Goal: Information Seeking & Learning: Learn about a topic

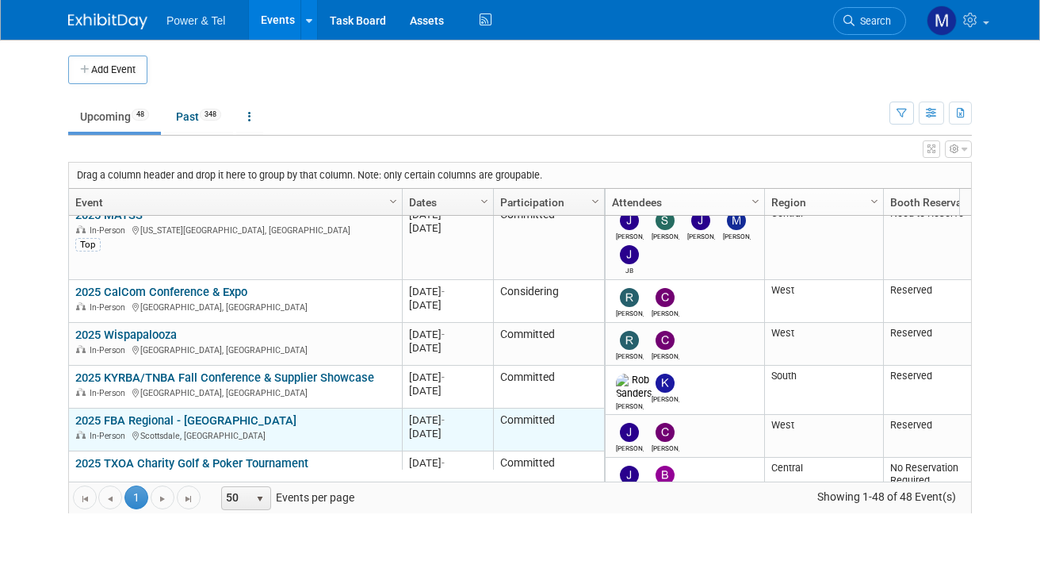
scroll to position [1427, 0]
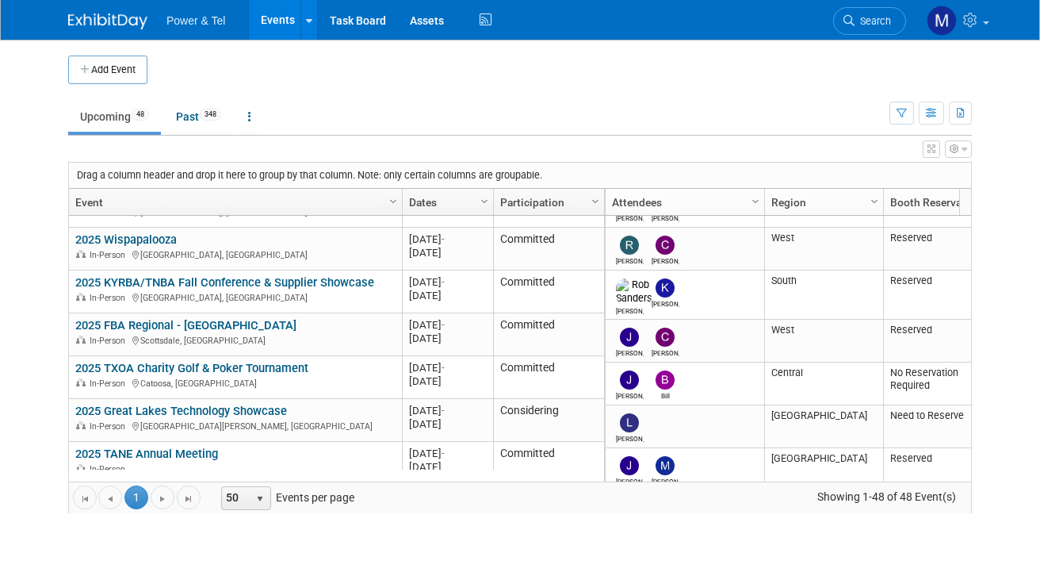
click at [165, 241] on link "2025 Wispapalooza" at bounding box center [126, 239] width 102 height 14
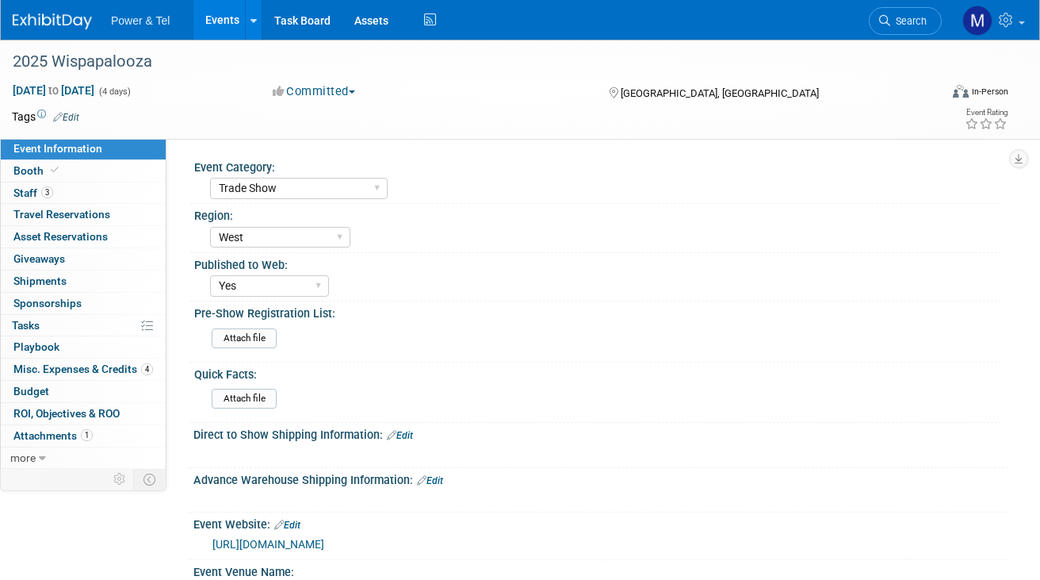
select select "Trade Show"
select select "West"
select select "Yes"
click at [78, 185] on link "3 Staff 3" at bounding box center [83, 192] width 165 height 21
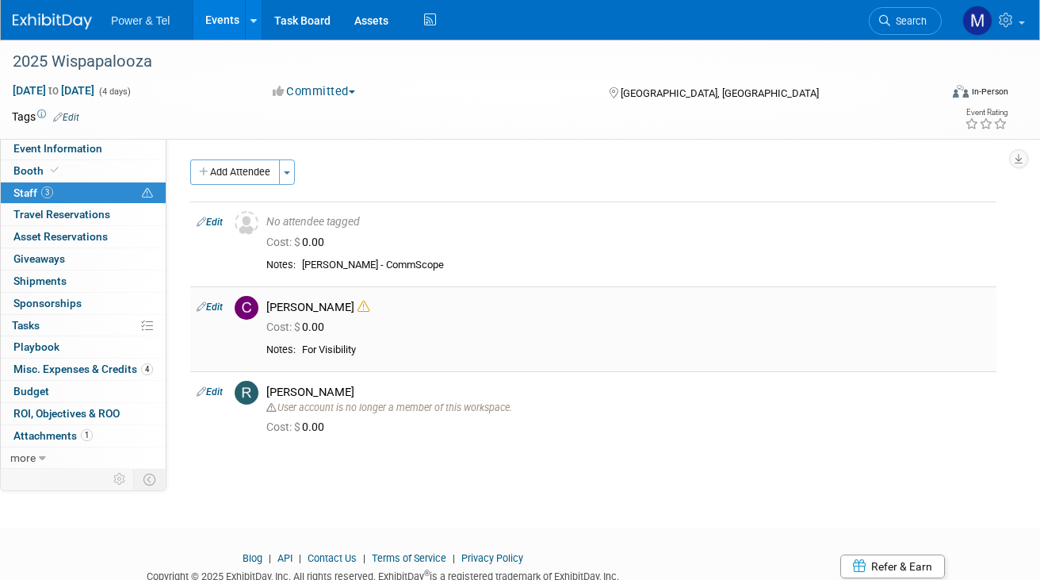
click at [358, 301] on icon at bounding box center [364, 307] width 12 height 12
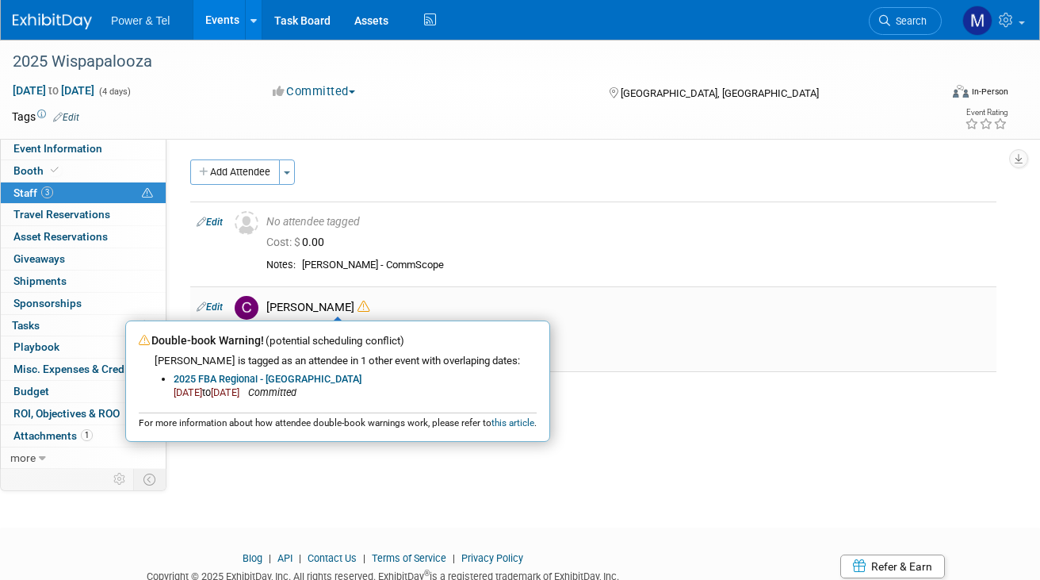
click at [492, 315] on td "Chad Smith Double-book Warning! (potential scheduling conflict) Chad is tagged …" at bounding box center [628, 328] width 737 height 85
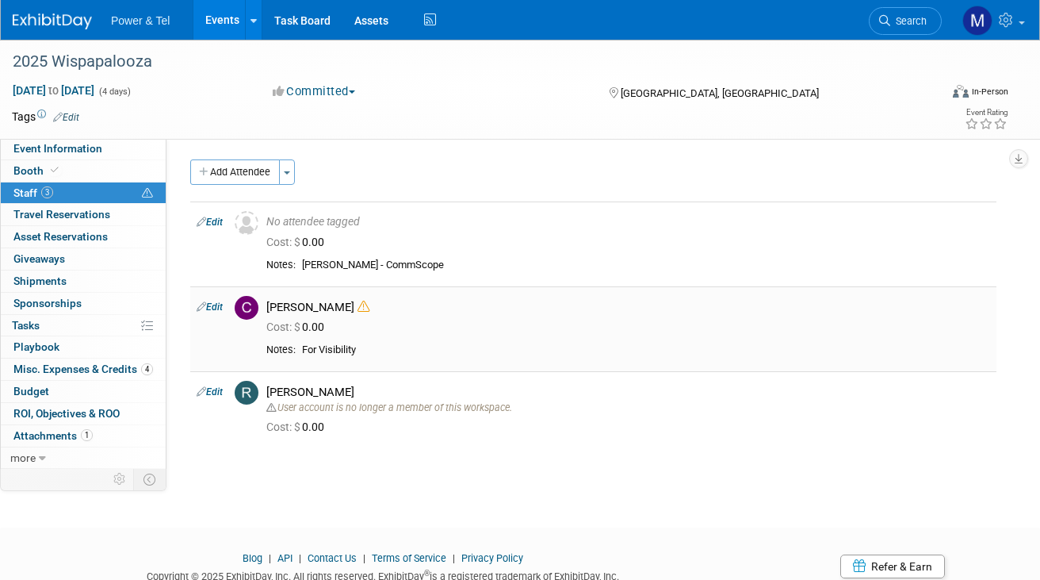
drag, startPoint x: 494, startPoint y: 315, endPoint x: 463, endPoint y: 353, distance: 49.0
click at [462, 353] on div "For Visibility" at bounding box center [646, 349] width 688 height 13
click at [131, 367] on span "Misc. Expenses & Credits 4" at bounding box center [83, 368] width 140 height 13
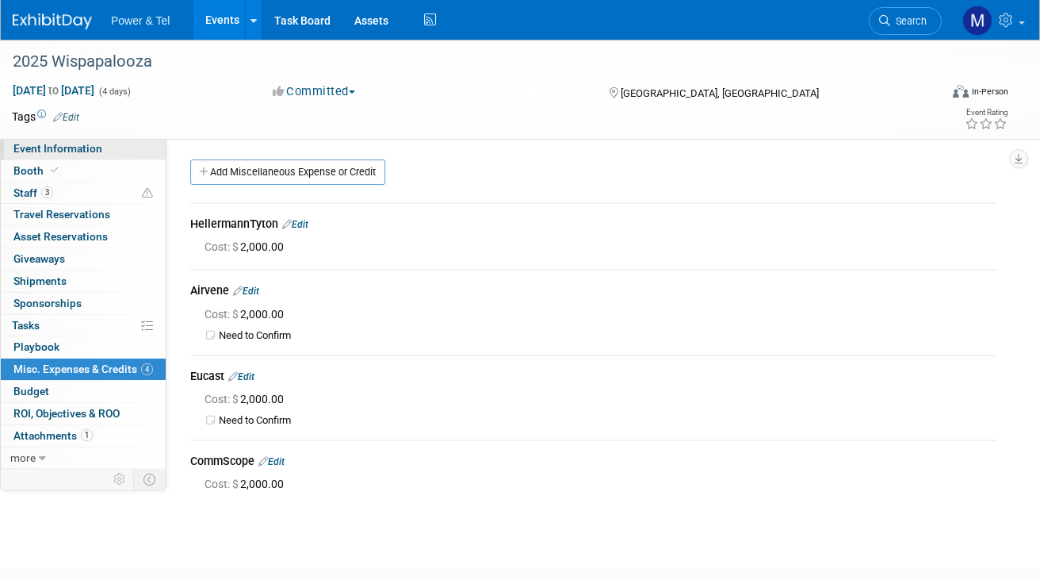
click at [44, 151] on span "Event Information" at bounding box center [57, 148] width 89 height 13
select select "Trade Show"
select select "West"
select select "Yes"
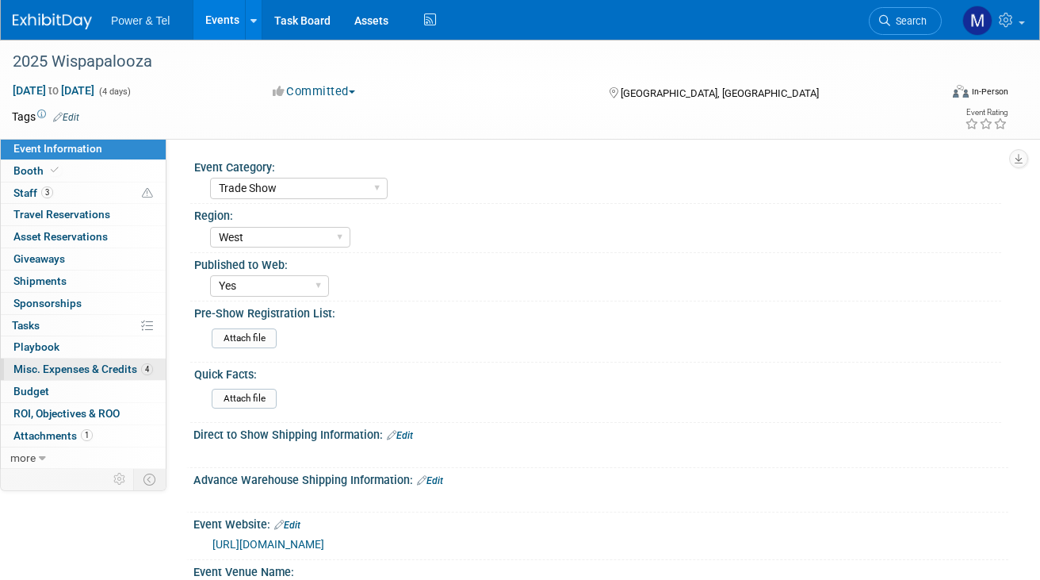
click at [122, 367] on span "Misc. Expenses & Credits 4" at bounding box center [83, 368] width 140 height 13
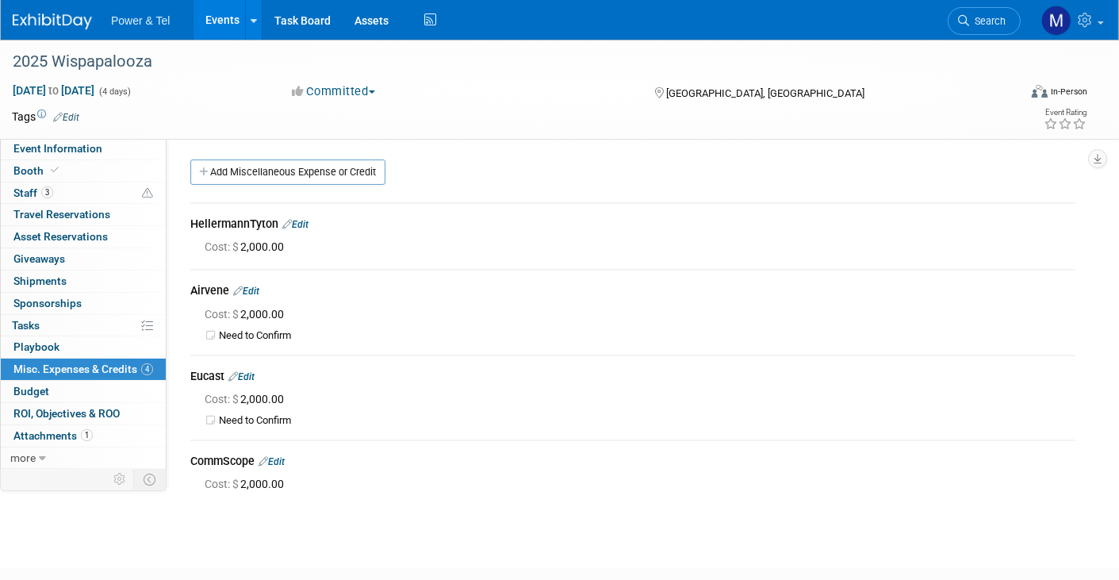
click at [118, 19] on span "Power & Tel" at bounding box center [140, 20] width 59 height 13
click at [58, 17] on img at bounding box center [52, 21] width 79 height 16
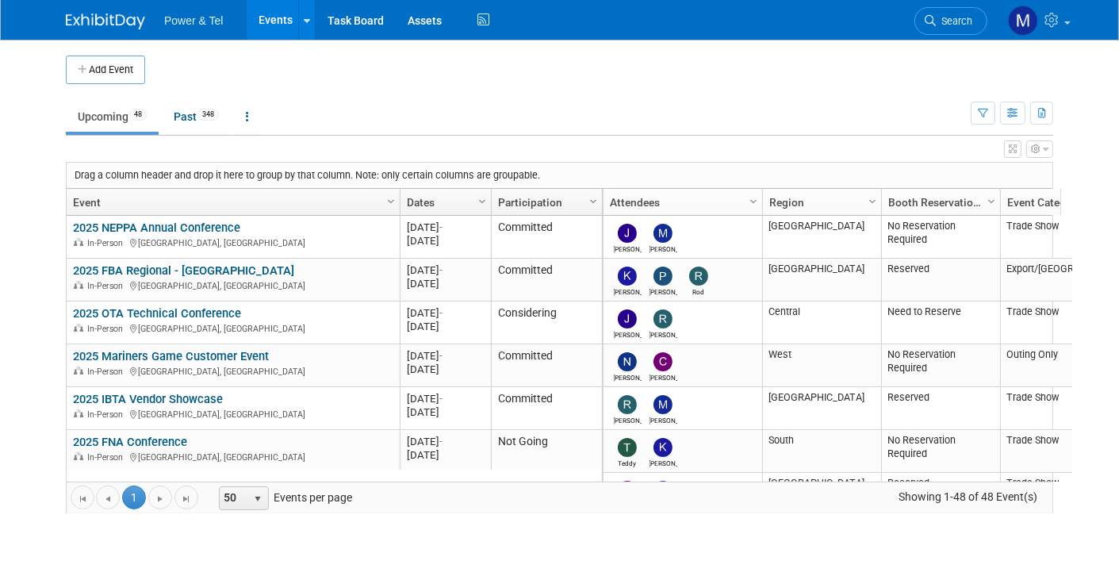
drag, startPoint x: 1086, startPoint y: 0, endPoint x: 1107, endPoint y: 29, distance: 35.9
click at [1113, 33] on div "Power & Tel Events Add Event Bulk Upload Events Shareable Event Boards Recently…" at bounding box center [559, 20] width 1119 height 40
drag, startPoint x: 1086, startPoint y: 0, endPoint x: 746, endPoint y: 100, distance: 354.6
click at [711, 100] on ul "Upcoming 48 Past 348 All Events 396 Past and Upcoming Grouped Annually Events g…" at bounding box center [518, 118] width 905 height 36
click at [486, 113] on ul "Upcoming 48 Past 348 All Events 396 Past and Upcoming Grouped Annually Events g…" at bounding box center [518, 118] width 905 height 36
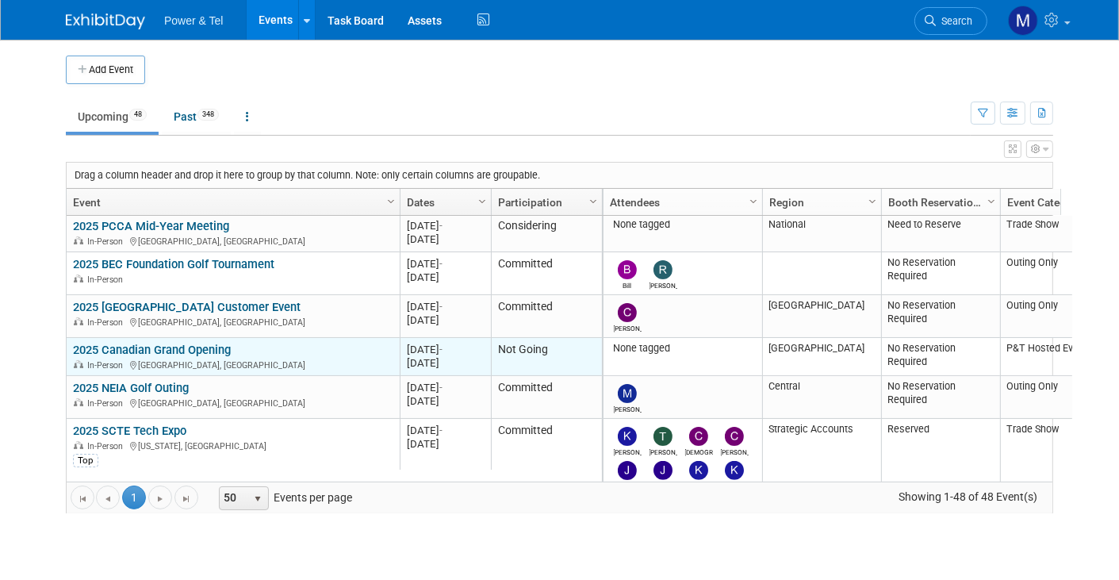
scroll to position [730, 0]
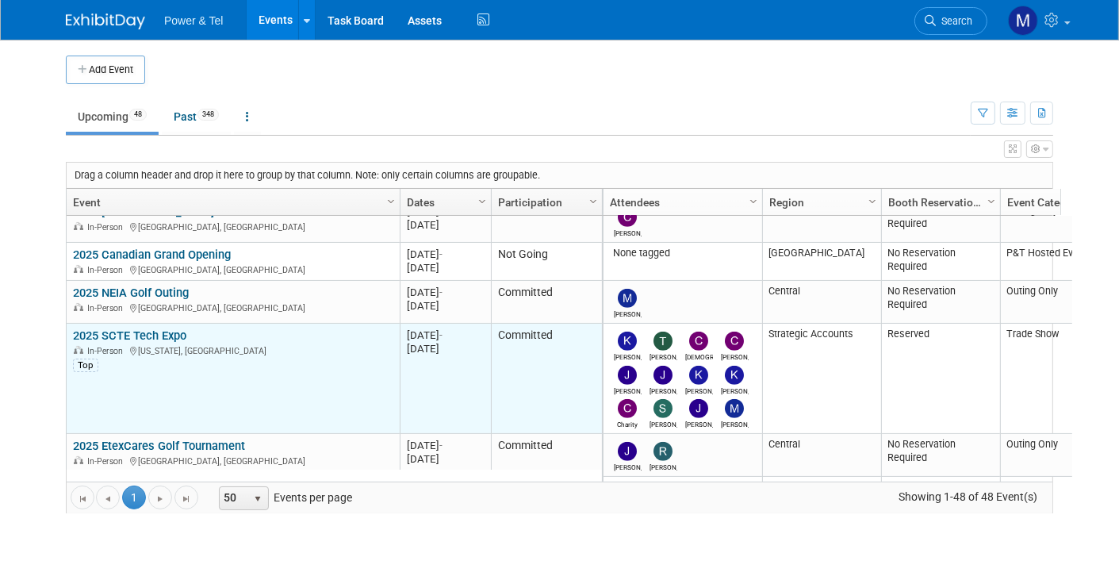
click at [168, 331] on link "2025 SCTE Tech Expo" at bounding box center [129, 335] width 113 height 14
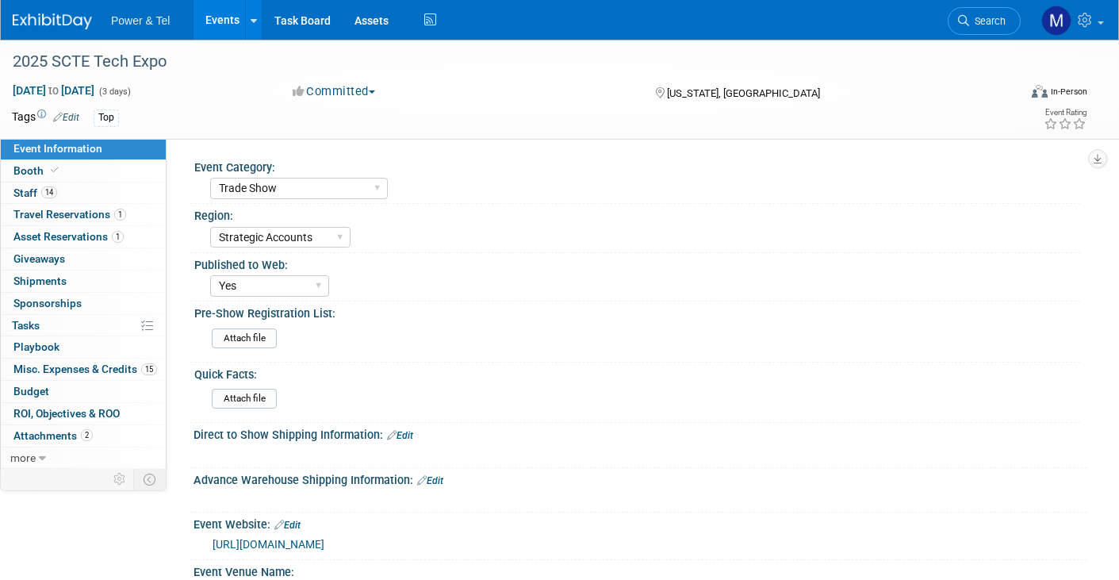
select select "Trade Show"
select select "Strategic Accounts"
select select "Yes"
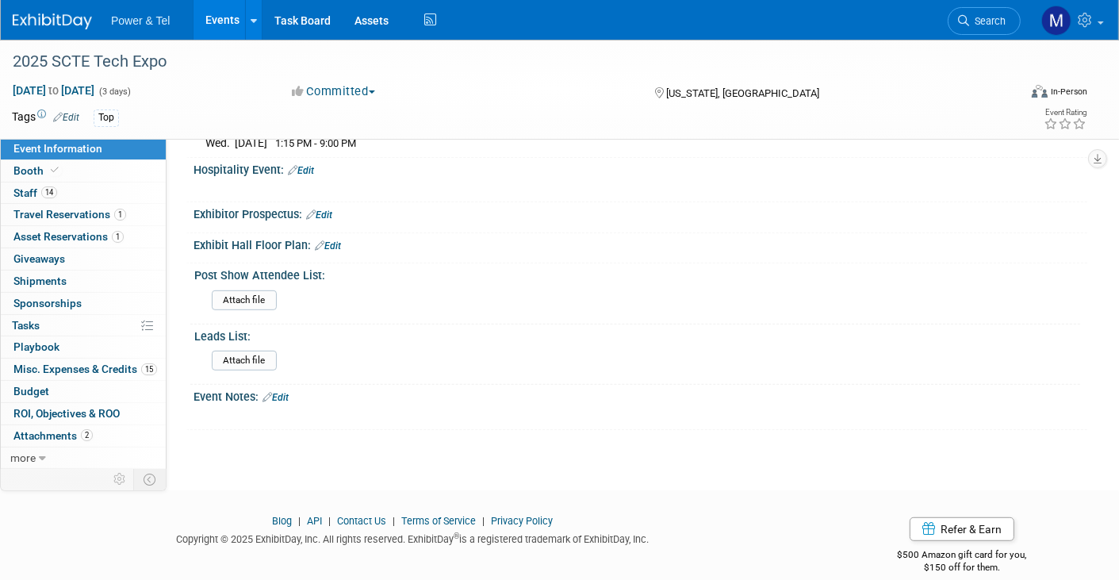
scroll to position [708, 0]
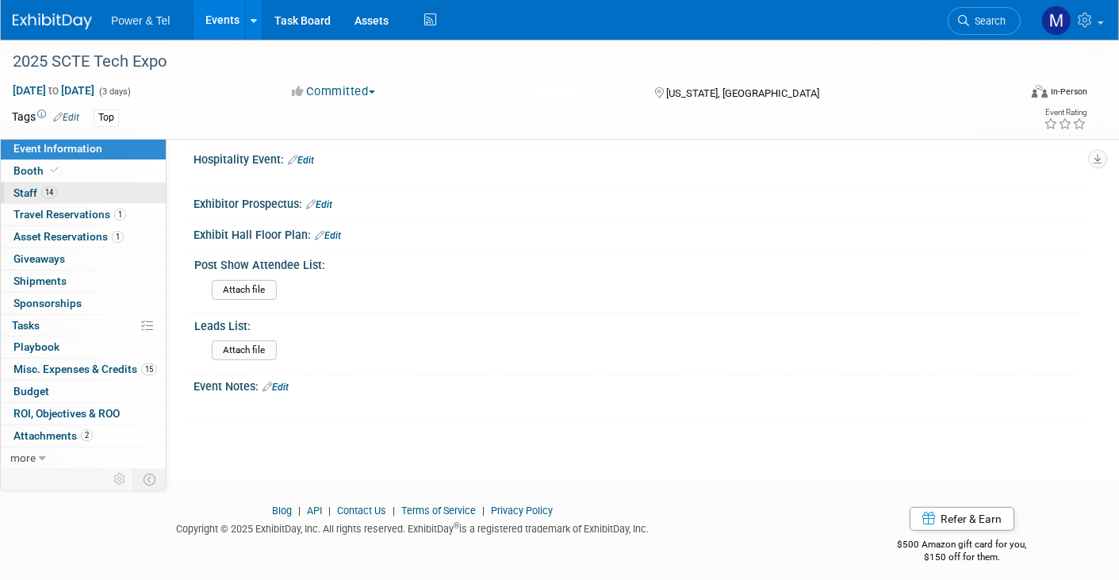
click at [142, 182] on link "14 Staff 14" at bounding box center [83, 192] width 165 height 21
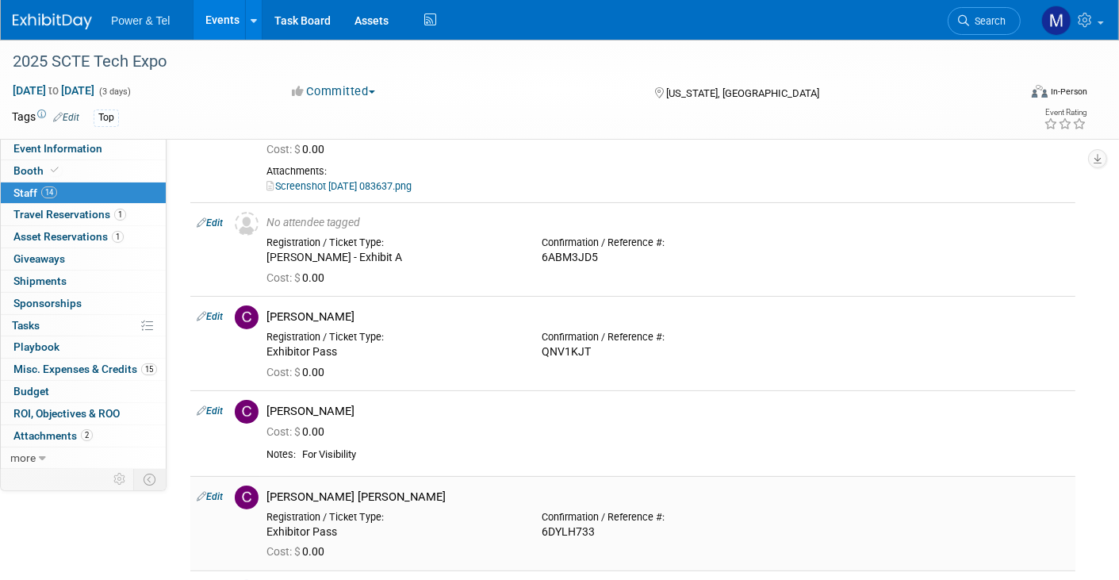
scroll to position [238, 0]
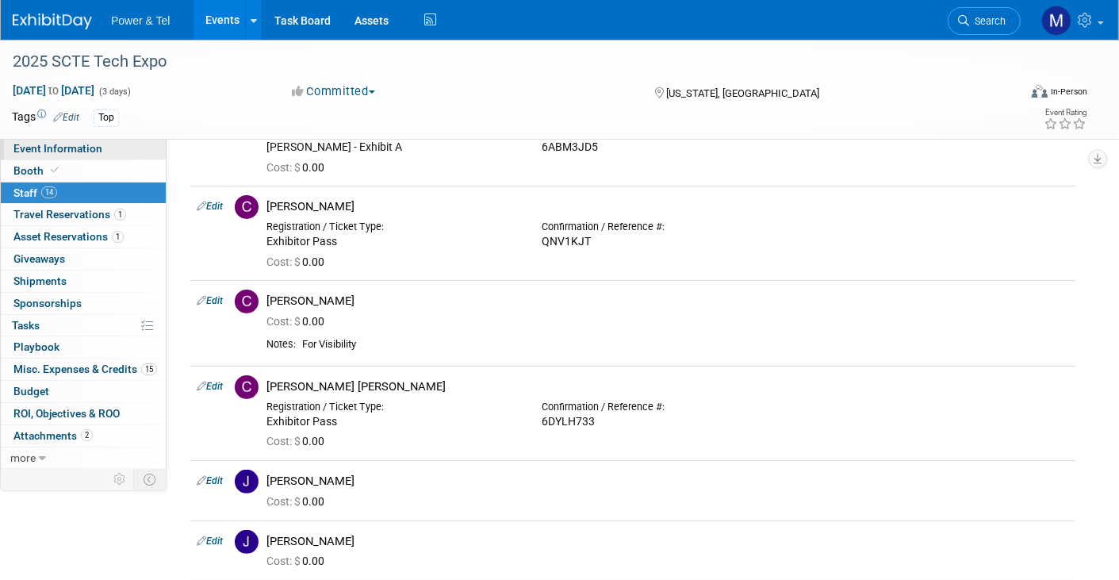
click at [132, 151] on link "Event Information" at bounding box center [83, 148] width 165 height 21
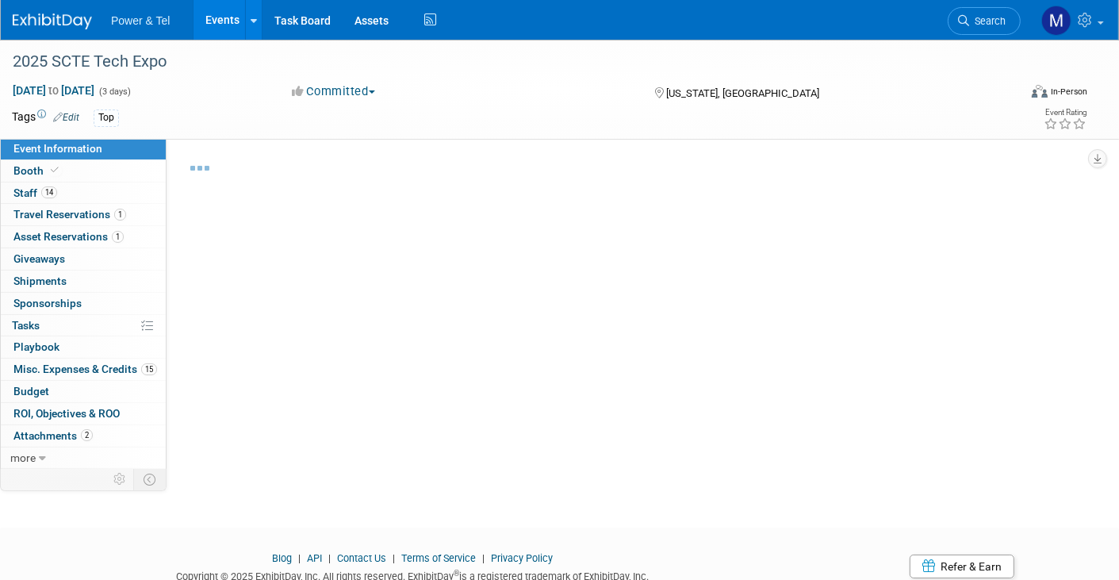
select select "Trade Show"
select select "Strategic Accounts"
select select "Yes"
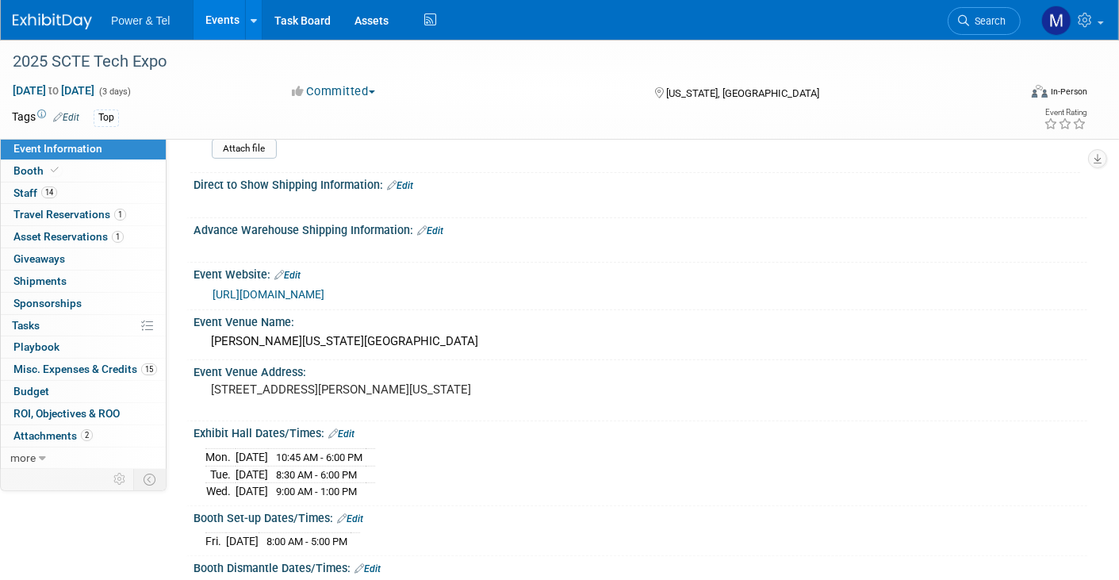
scroll to position [74, 0]
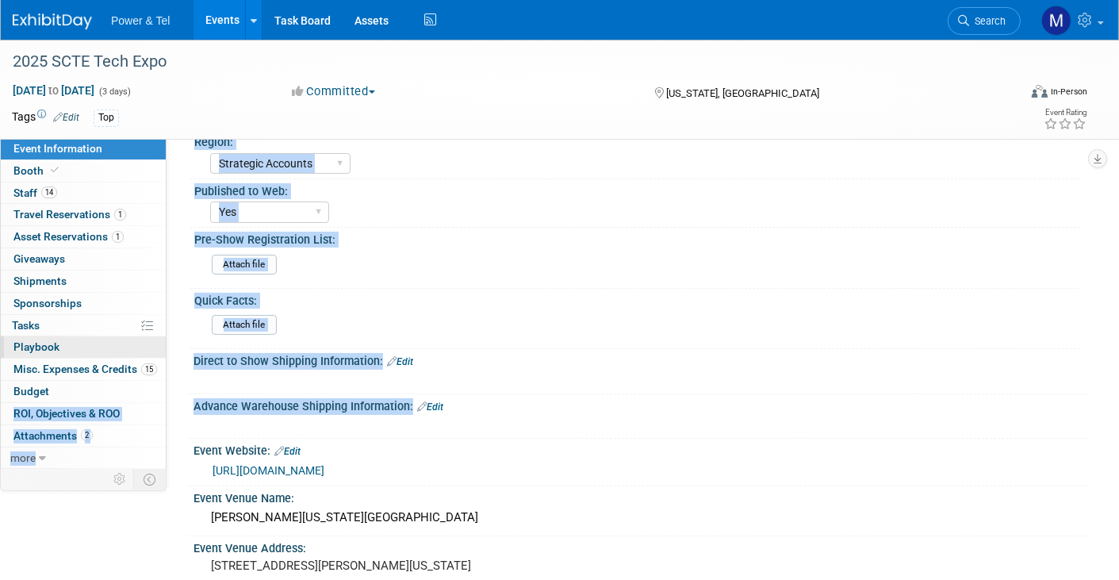
drag, startPoint x: 298, startPoint y: 422, endPoint x: 70, endPoint y: 354, distance: 238.1
click at [71, 355] on div "Event Information Event Info Booth Booth 14 Staff 14 Staff 1 Travel Reservation…" at bounding box center [559, 510] width 1119 height 1088
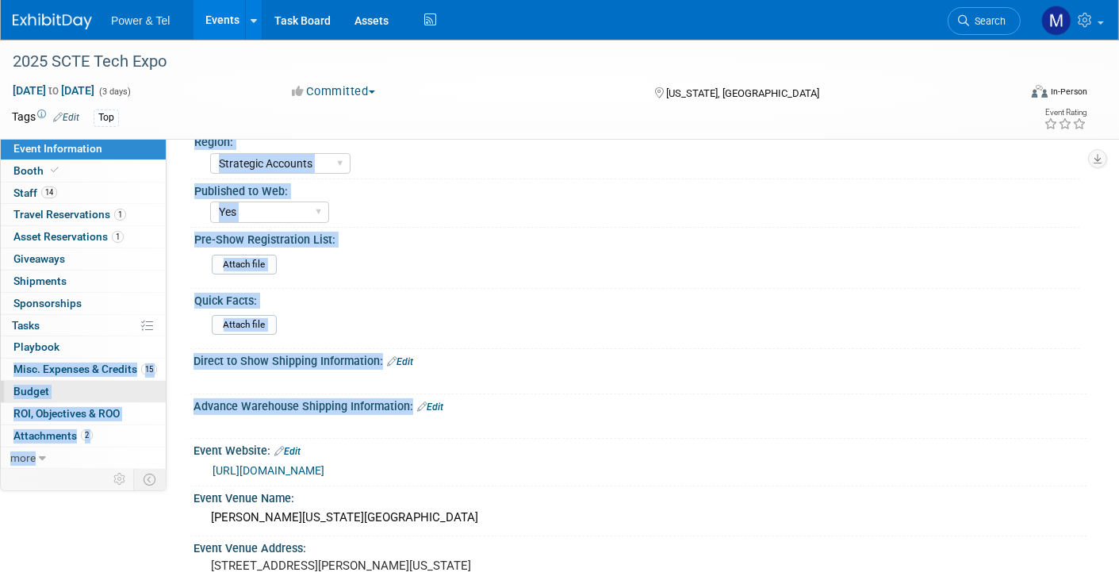
click at [129, 389] on link "Budget" at bounding box center [83, 391] width 165 height 21
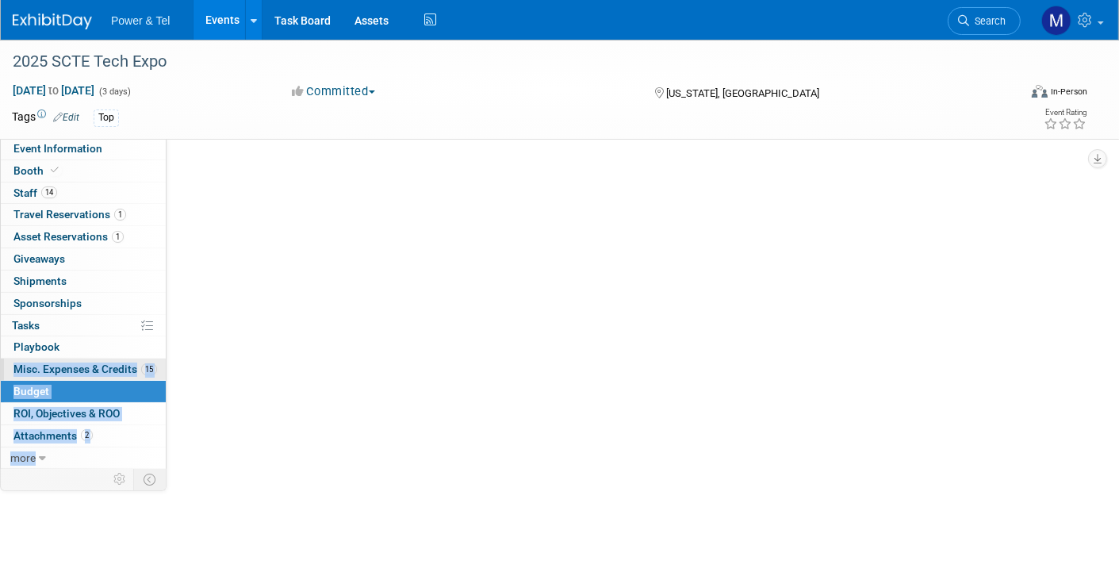
scroll to position [0, 0]
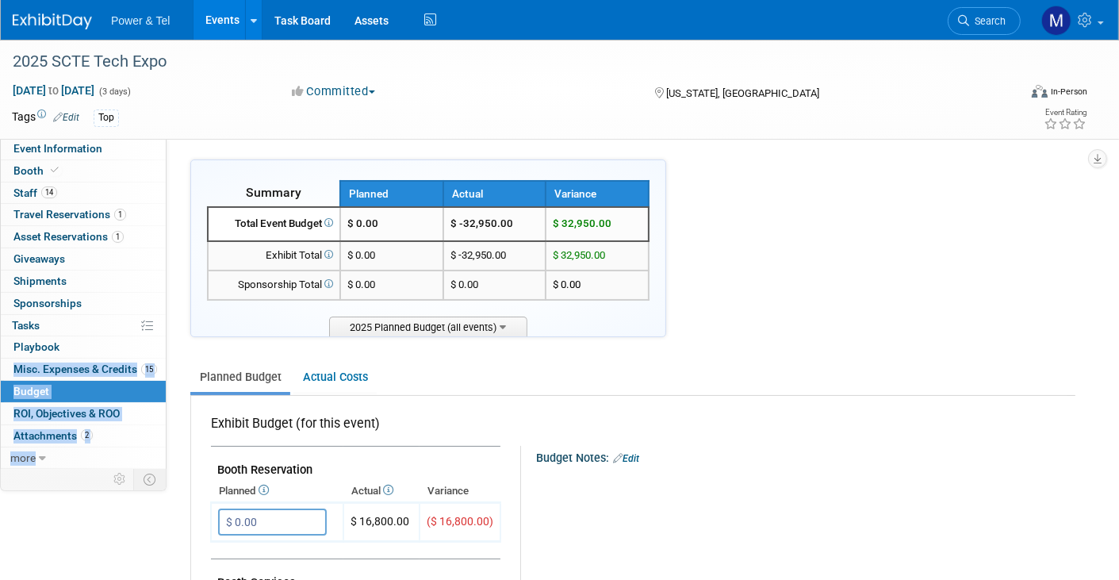
click at [115, 370] on span "Misc. Expenses & Credits 15" at bounding box center [85, 368] width 144 height 13
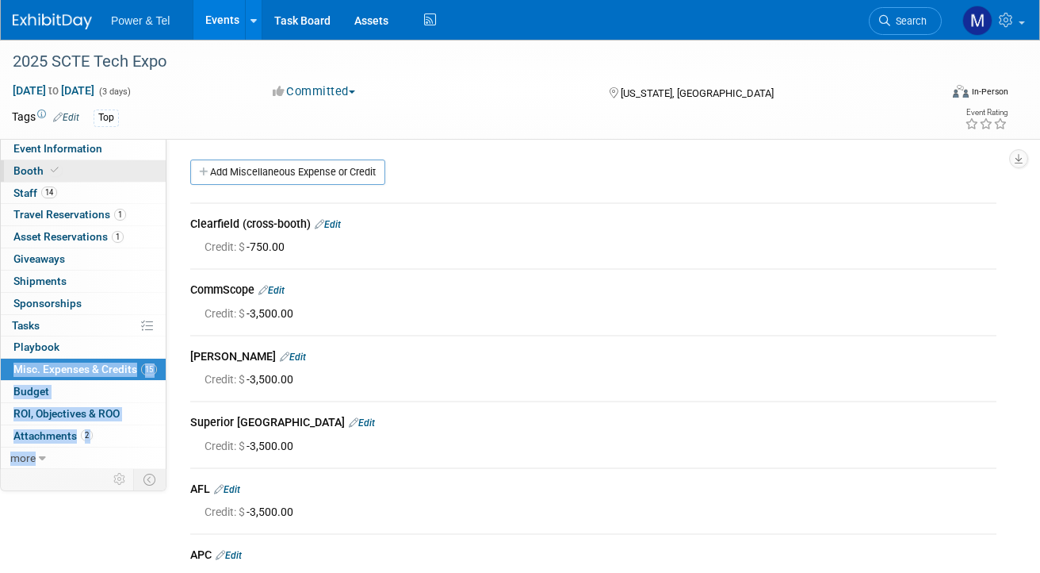
click at [56, 176] on span "Booth" at bounding box center [37, 170] width 48 height 13
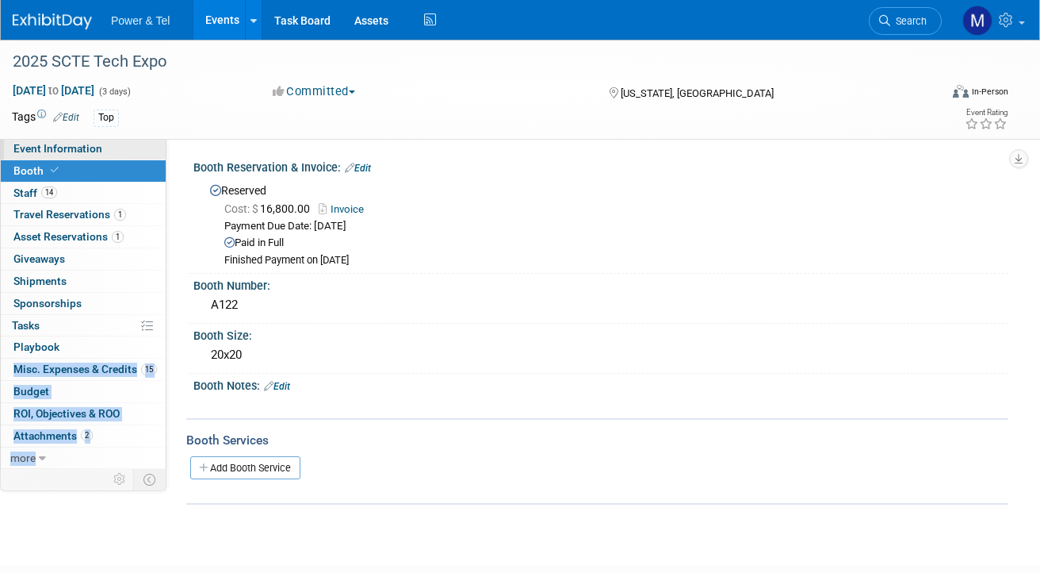
click at [70, 148] on span "Event Information" at bounding box center [57, 148] width 89 height 13
select select "Trade Show"
select select "Strategic Accounts"
select select "Yes"
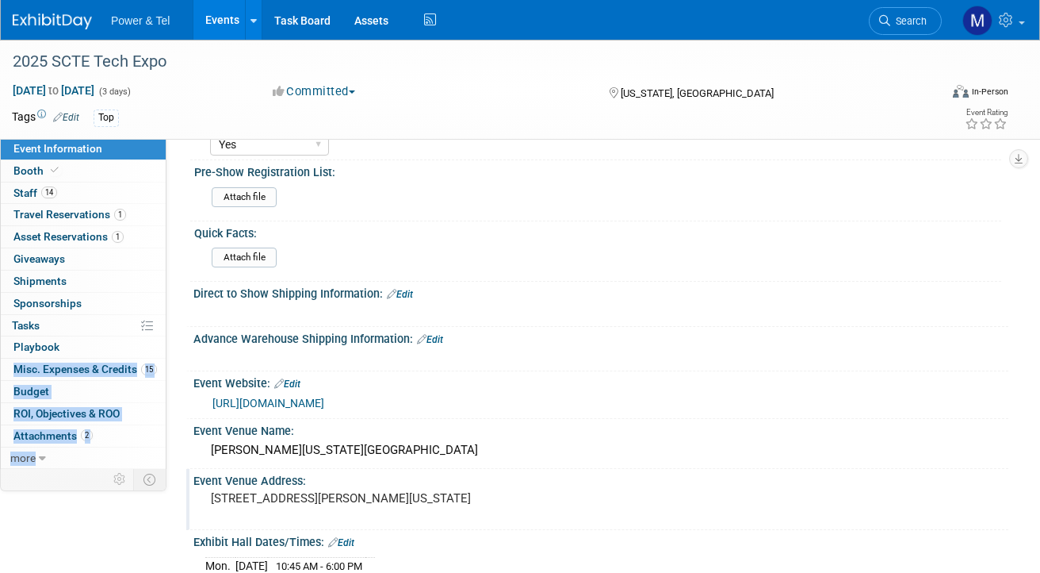
scroll to position [238, 0]
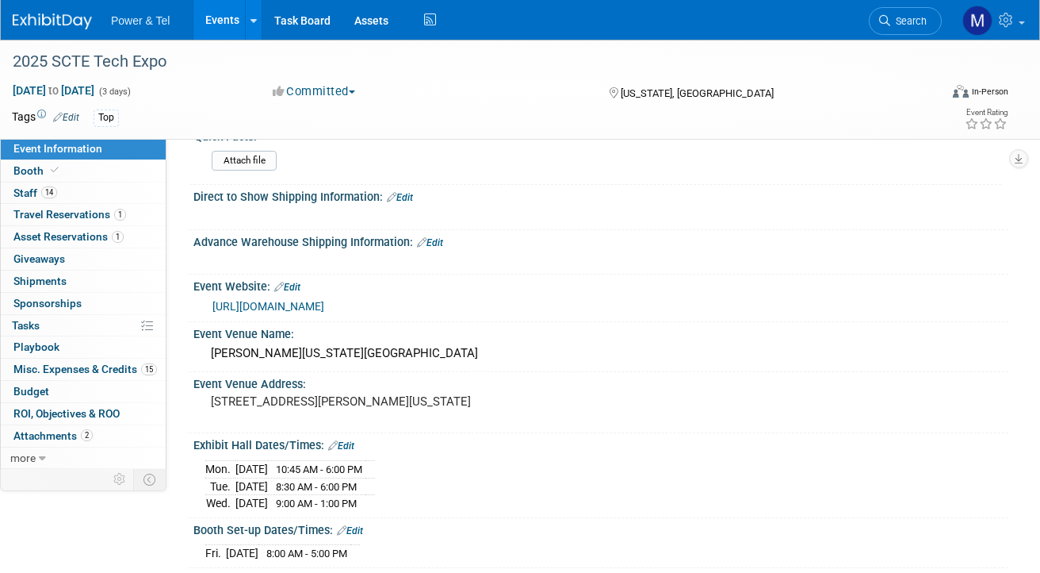
click at [314, 312] on div "[URL][DOMAIN_NAME]" at bounding box center [605, 306] width 784 height 18
click at [324, 305] on link "[URL][DOMAIN_NAME]" at bounding box center [269, 306] width 112 height 13
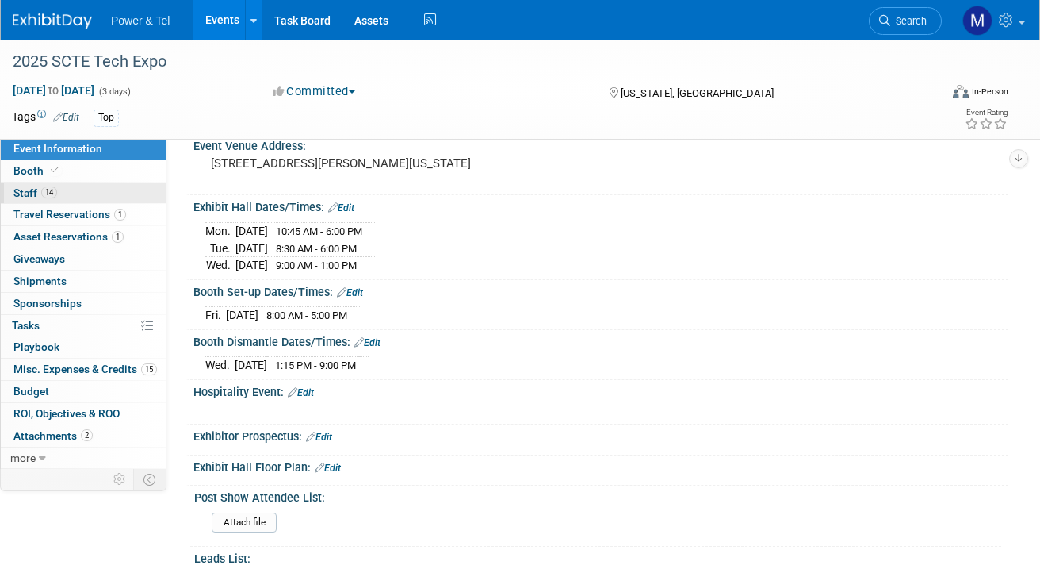
click at [111, 187] on link "14 Staff 14" at bounding box center [83, 192] width 165 height 21
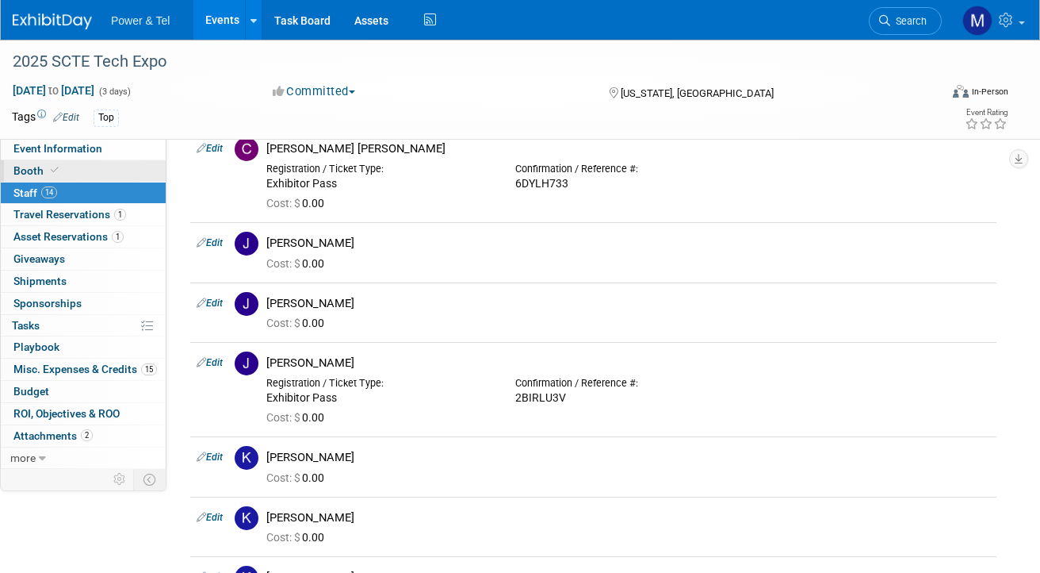
scroll to position [0, 0]
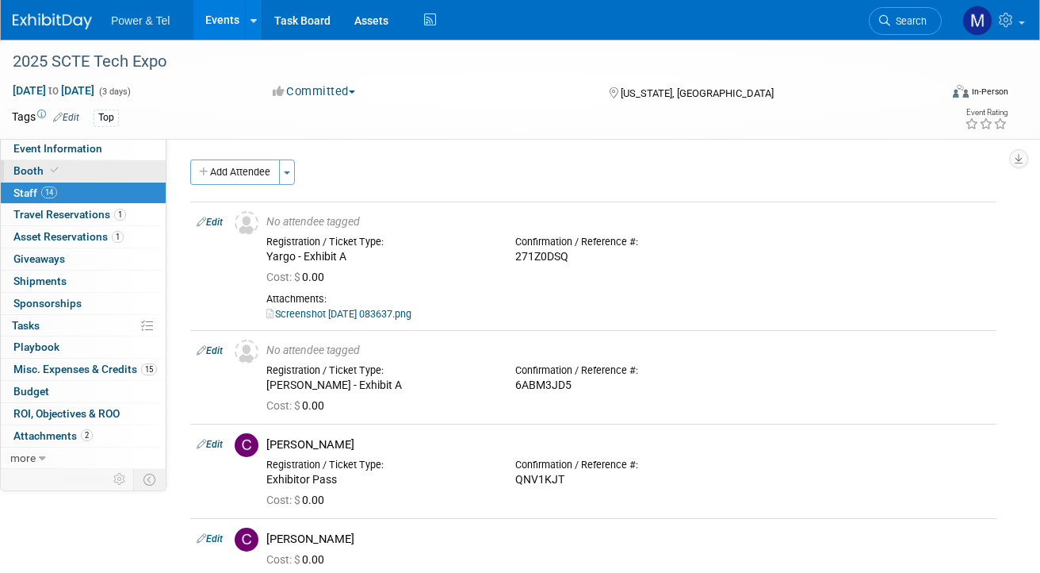
click at [117, 174] on link "Booth" at bounding box center [83, 170] width 165 height 21
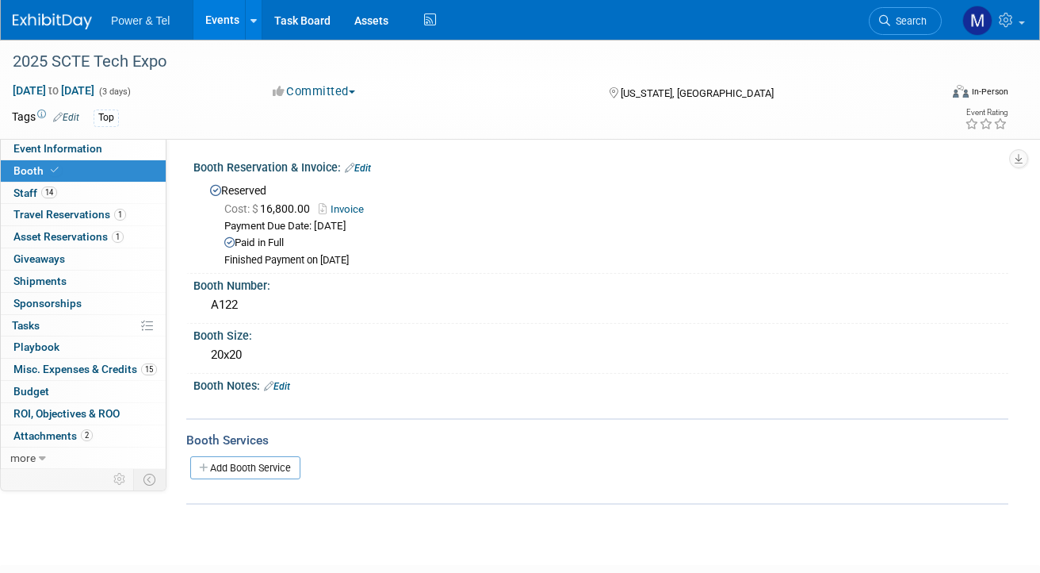
click at [130, 24] on span "Power & Tel" at bounding box center [140, 20] width 59 height 13
click at [84, 24] on img at bounding box center [52, 21] width 79 height 16
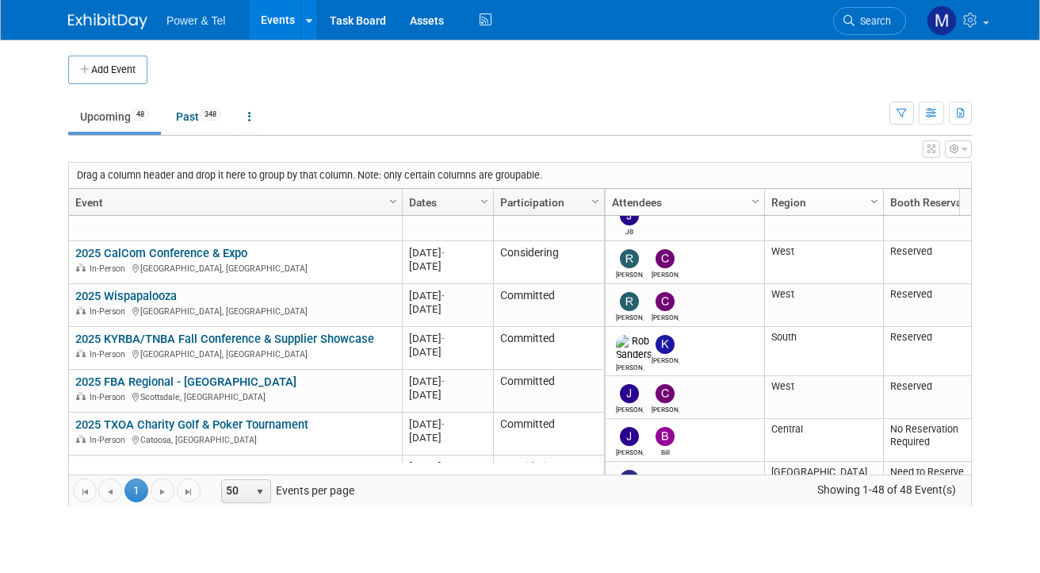
click at [408, 86] on td "Upcoming 48 Past 348 All Events 396 Past and Upcoming Grouped Annually Events g…" at bounding box center [479, 110] width 822 height 52
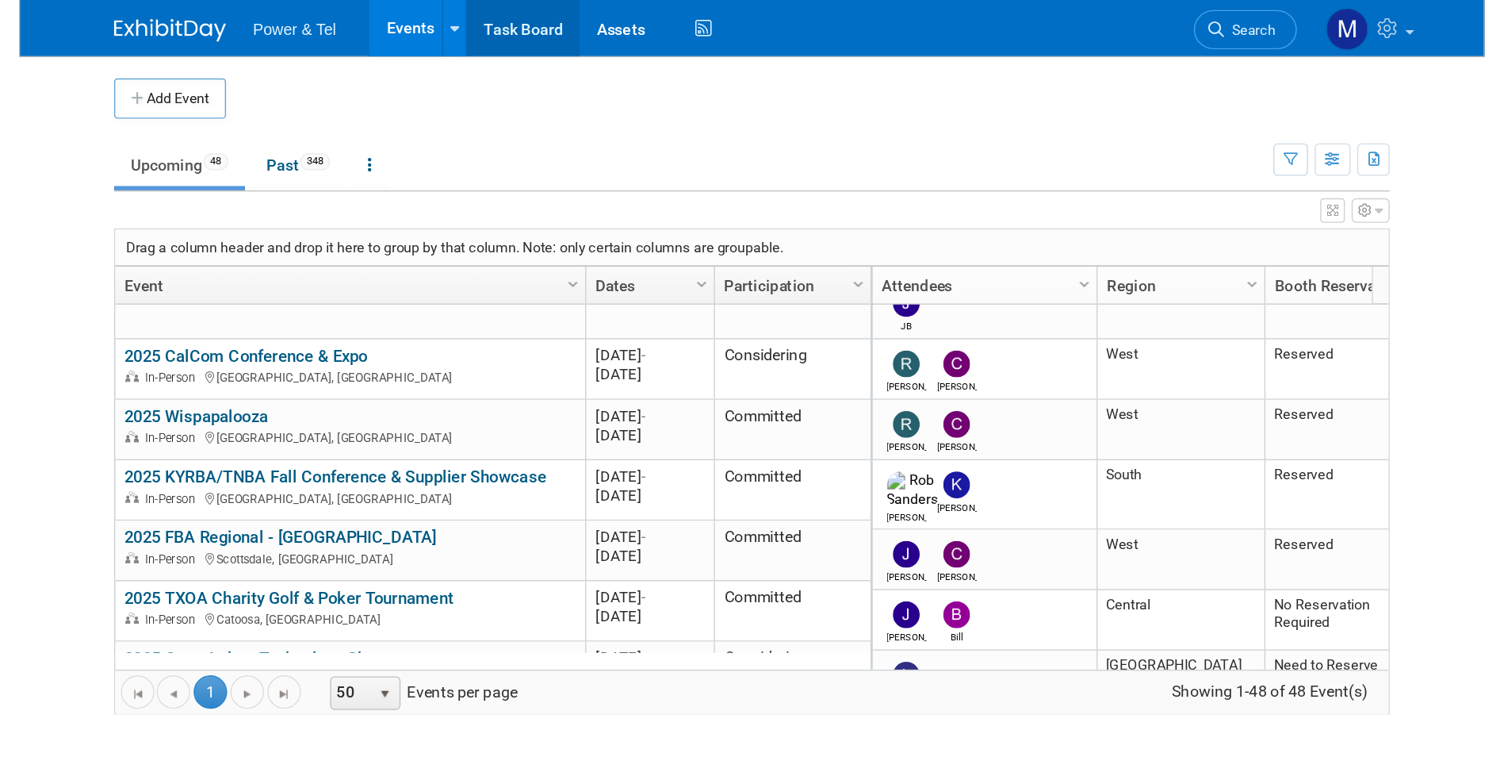
scroll to position [1372, 0]
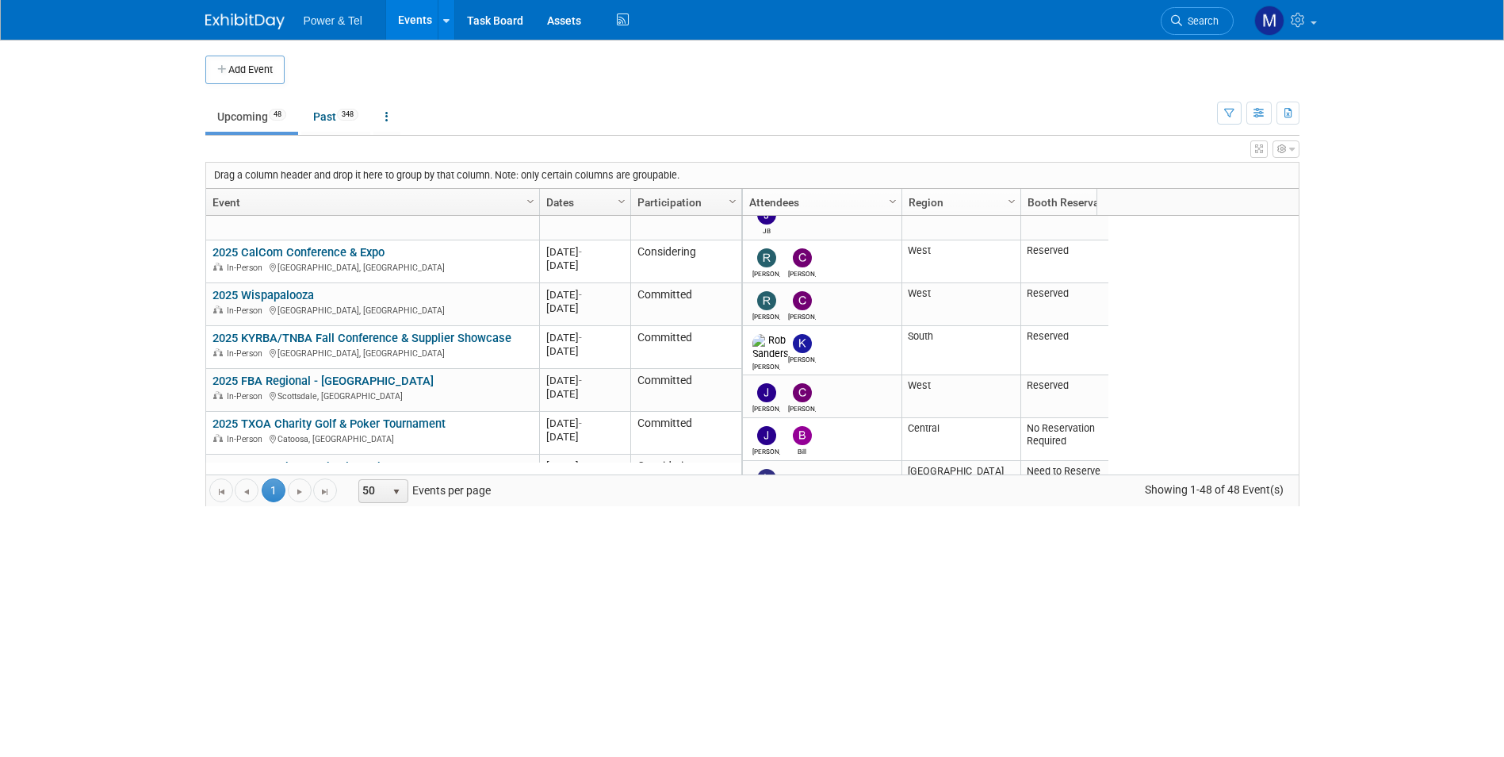
drag, startPoint x: 1214, startPoint y: 27, endPoint x: 1209, endPoint y: 33, distance: 8.4
click at [1040, 27] on link "Search" at bounding box center [1197, 21] width 73 height 28
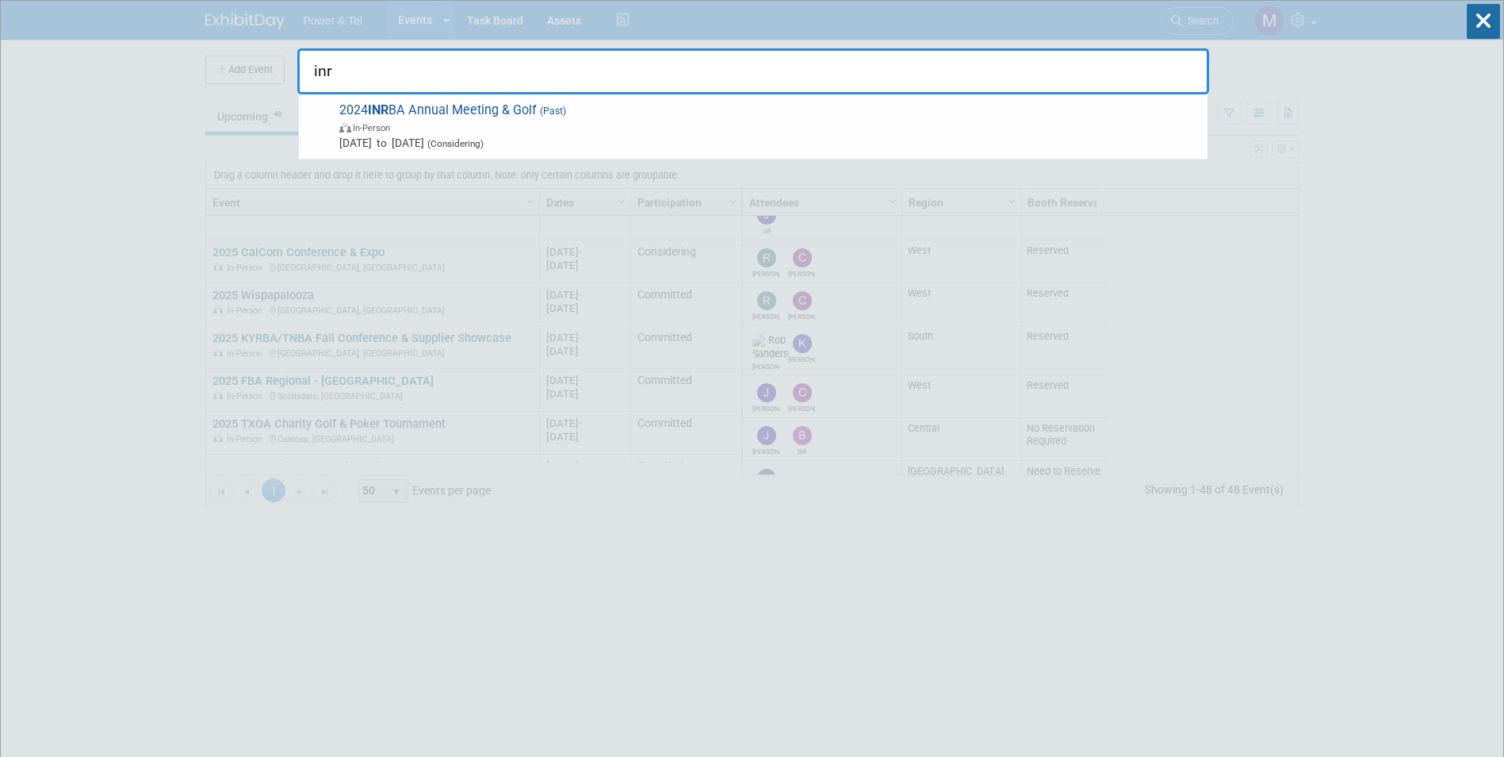
type input "inr"
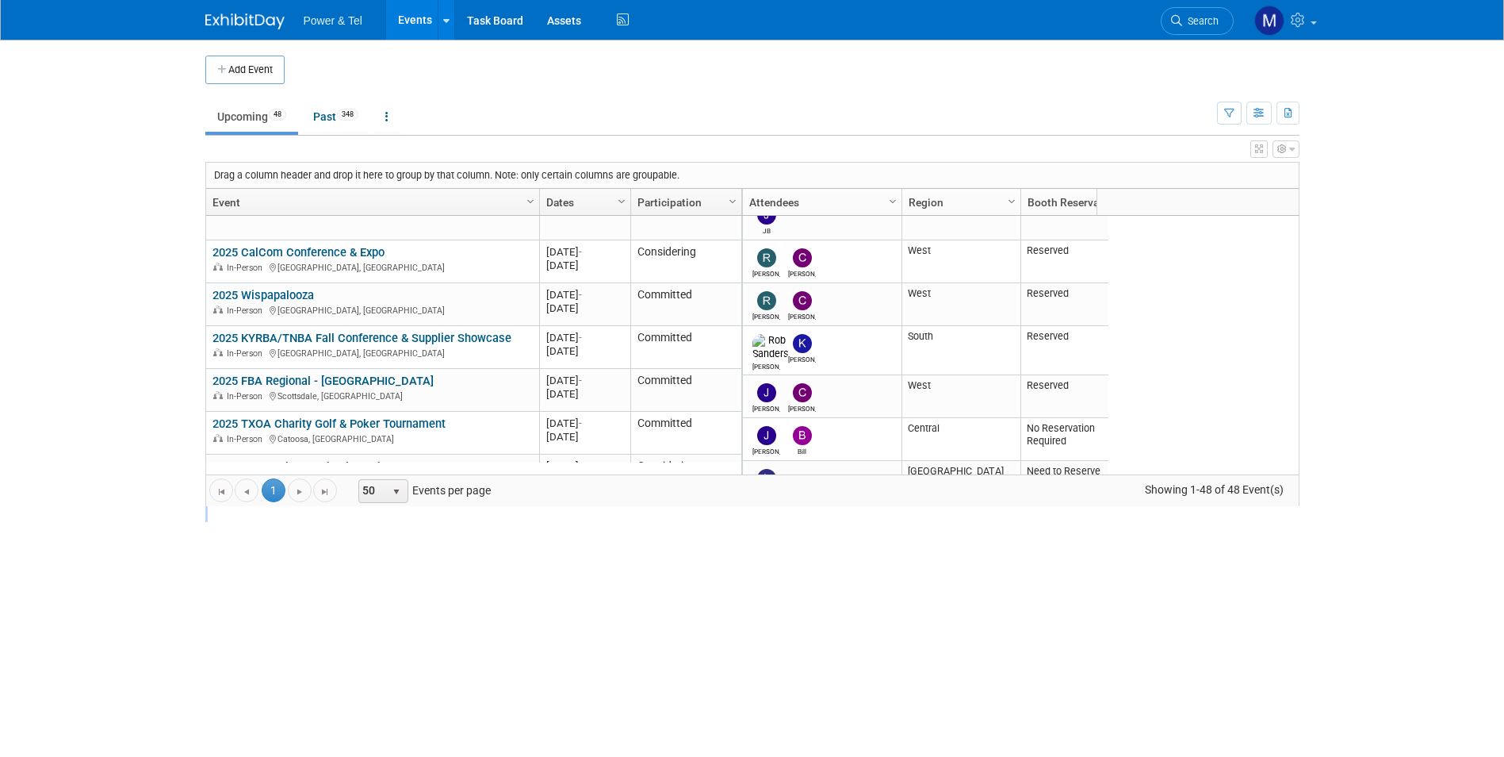
drag, startPoint x: 1291, startPoint y: 504, endPoint x: 1355, endPoint y: 615, distance: 127.2
click at [1040, 572] on body "Power & Tel Events Add Event Bulk Upload Events Shareable Event Boards Recently…" at bounding box center [752, 378] width 1504 height 757
